Goal: Task Accomplishment & Management: Use online tool/utility

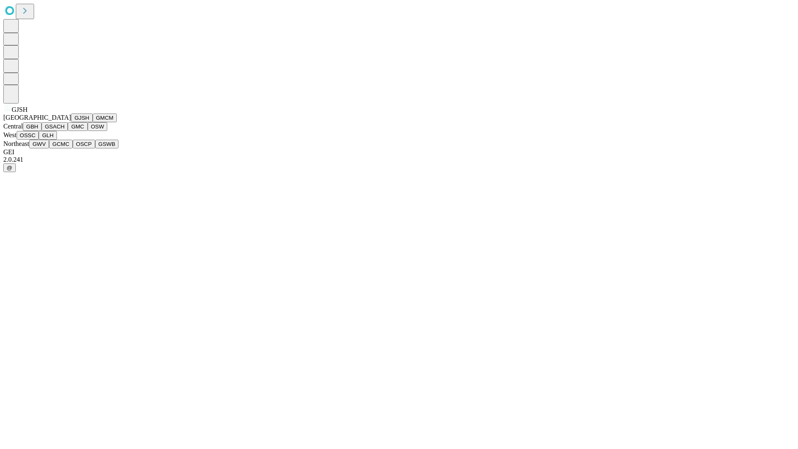
click at [71, 122] on button "GJSH" at bounding box center [82, 118] width 22 height 9
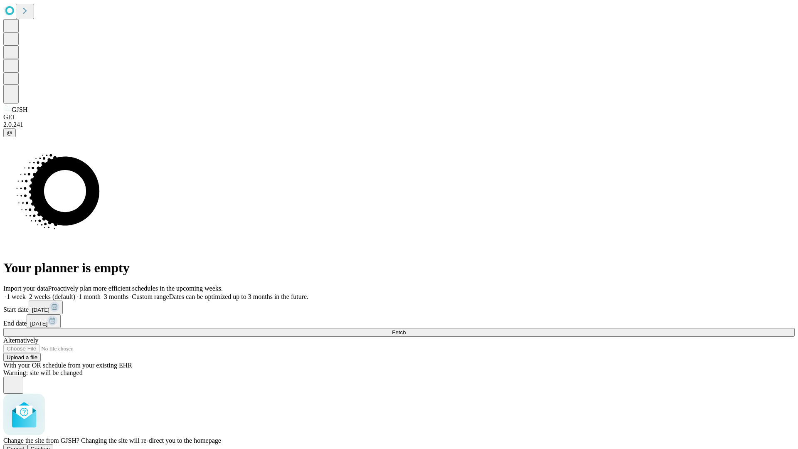
click at [50, 446] on span "Confirm" at bounding box center [41, 449] width 20 height 6
click at [75, 293] on label "2 weeks (default)" at bounding box center [50, 296] width 49 height 7
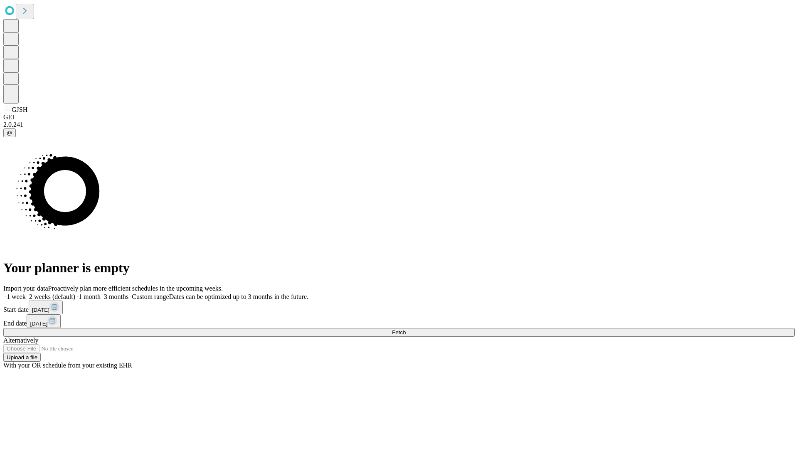
click at [406, 329] on span "Fetch" at bounding box center [399, 332] width 14 height 6
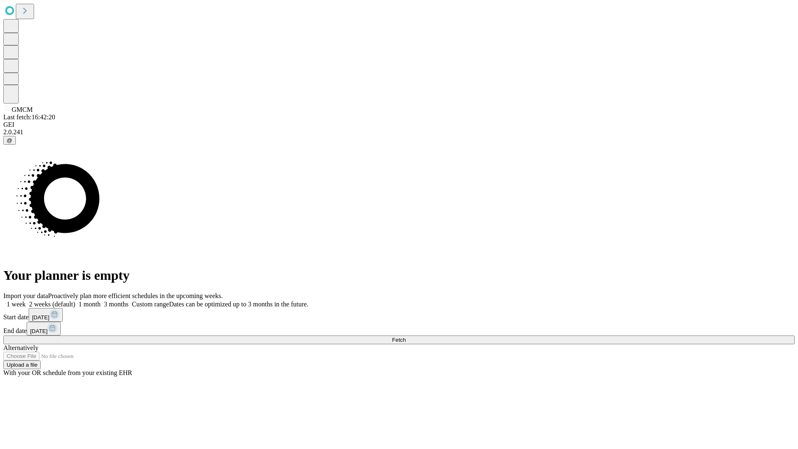
click at [75, 301] on label "2 weeks (default)" at bounding box center [50, 304] width 49 height 7
click at [406, 337] on span "Fetch" at bounding box center [399, 340] width 14 height 6
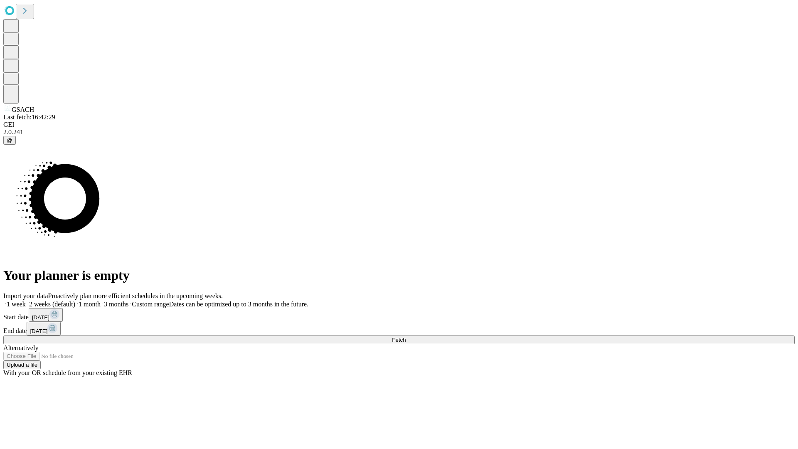
click at [75, 301] on label "2 weeks (default)" at bounding box center [50, 304] width 49 height 7
click at [406, 337] on span "Fetch" at bounding box center [399, 340] width 14 height 6
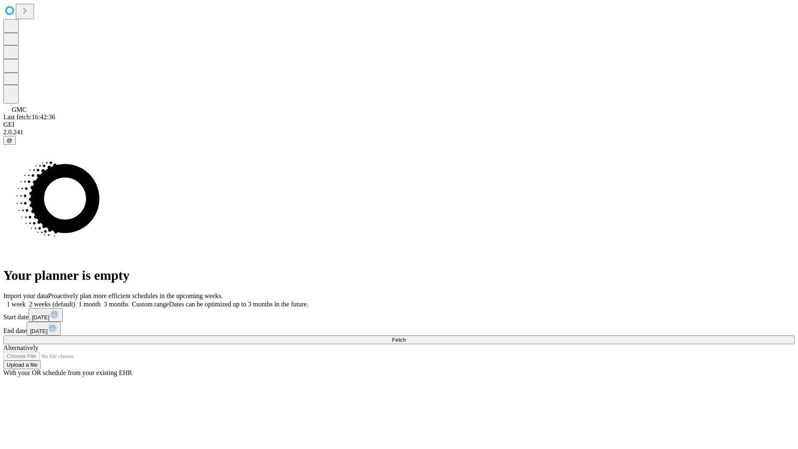
click at [75, 301] on label "2 weeks (default)" at bounding box center [50, 304] width 49 height 7
click at [406, 337] on span "Fetch" at bounding box center [399, 340] width 14 height 6
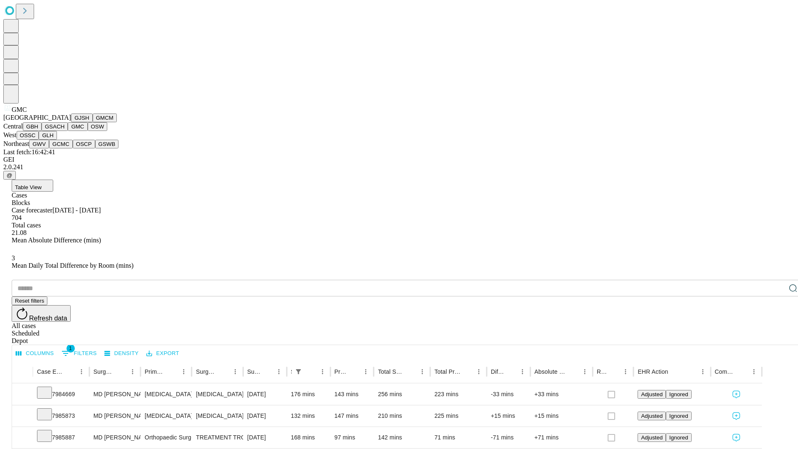
click at [88, 131] on button "OSW" at bounding box center [98, 126] width 20 height 9
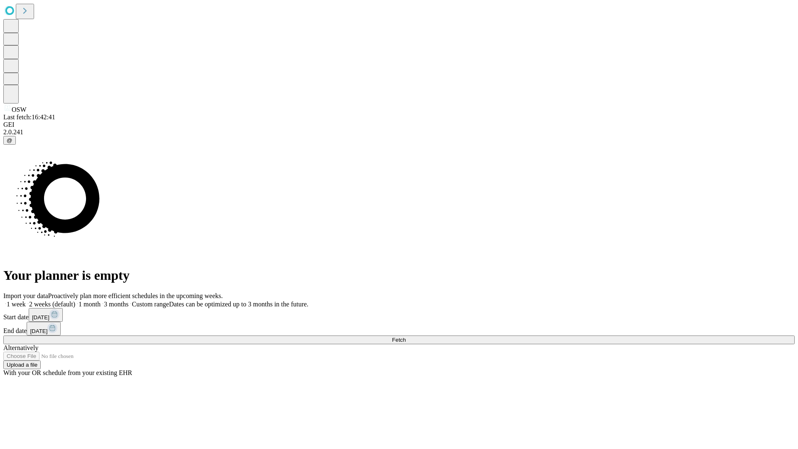
click at [75, 301] on label "2 weeks (default)" at bounding box center [50, 304] width 49 height 7
click at [406, 337] on span "Fetch" at bounding box center [399, 340] width 14 height 6
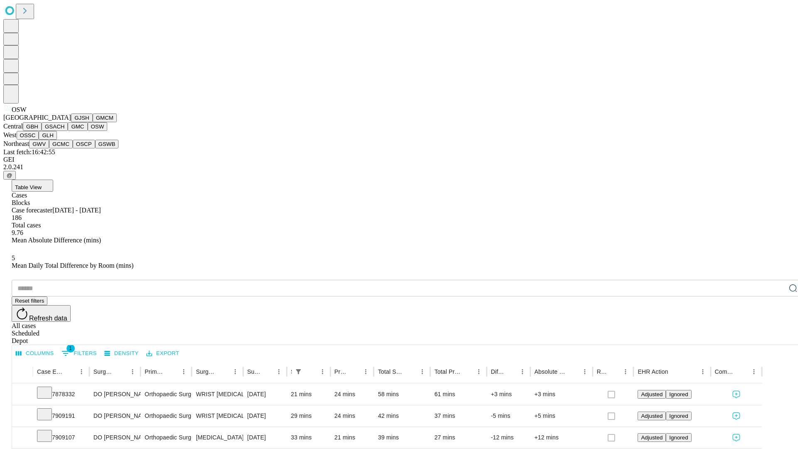
click at [39, 140] on button "OSSC" at bounding box center [28, 135] width 22 height 9
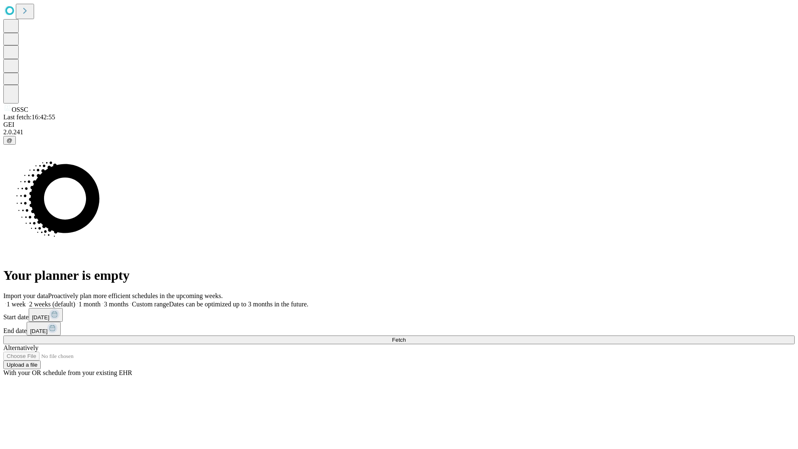
click at [406, 337] on span "Fetch" at bounding box center [399, 340] width 14 height 6
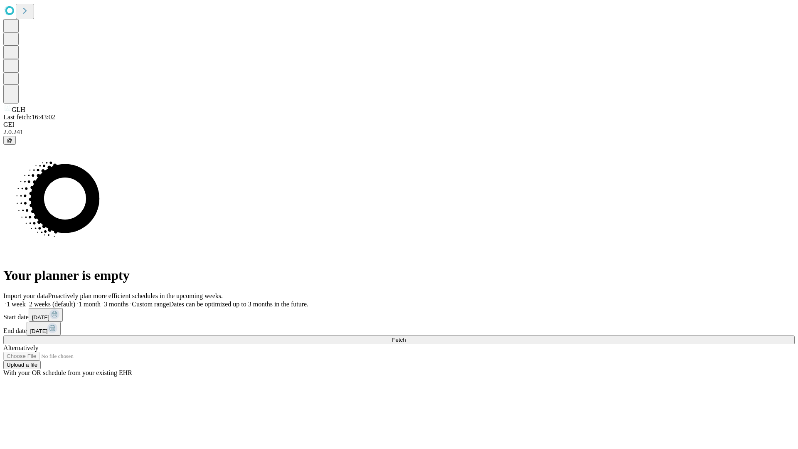
click at [75, 301] on label "2 weeks (default)" at bounding box center [50, 304] width 49 height 7
click at [406, 337] on span "Fetch" at bounding box center [399, 340] width 14 height 6
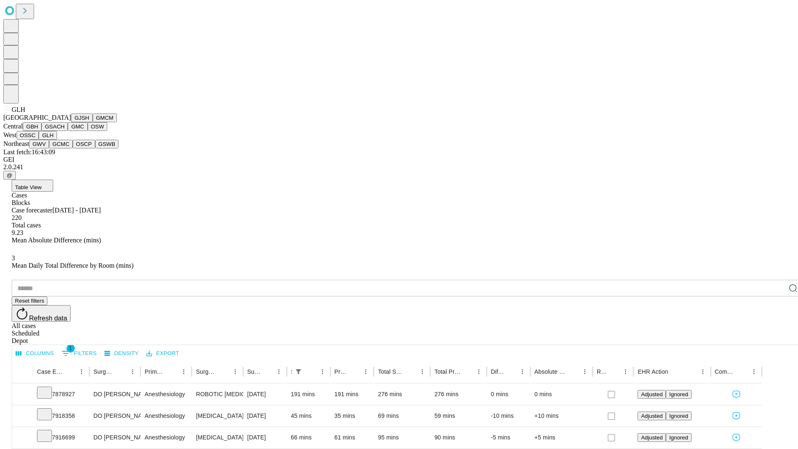
click at [49, 148] on button "GWV" at bounding box center [39, 144] width 20 height 9
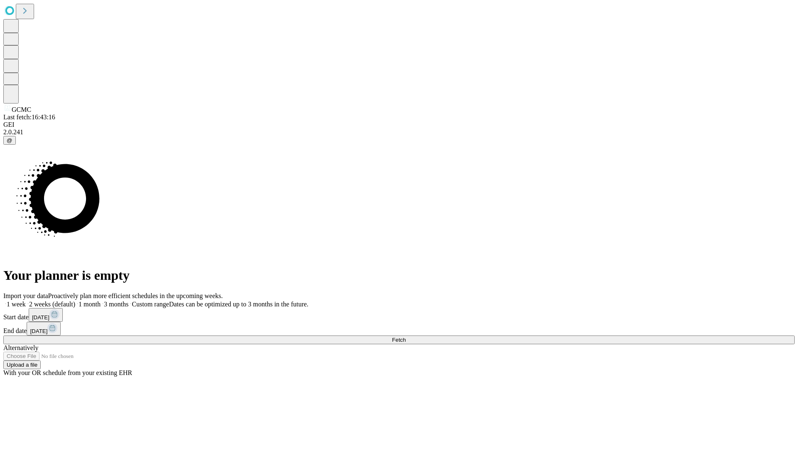
click at [75, 301] on label "2 weeks (default)" at bounding box center [50, 304] width 49 height 7
click at [406, 337] on span "Fetch" at bounding box center [399, 340] width 14 height 6
